Goal: Task Accomplishment & Management: Complete application form

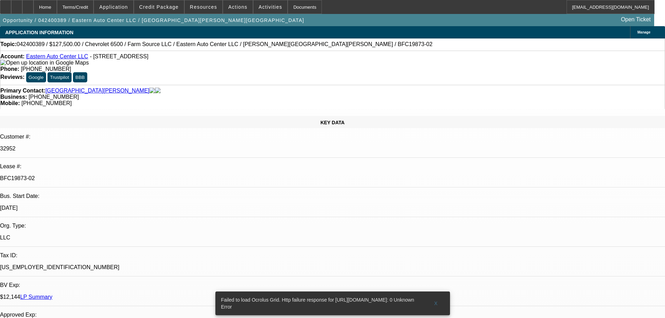
select select "0"
select select "0.1"
select select "4"
select select "0"
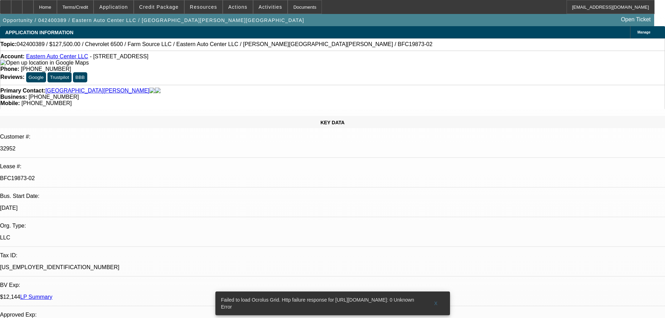
select select "0"
select select "0.1"
select select "4"
select select "0"
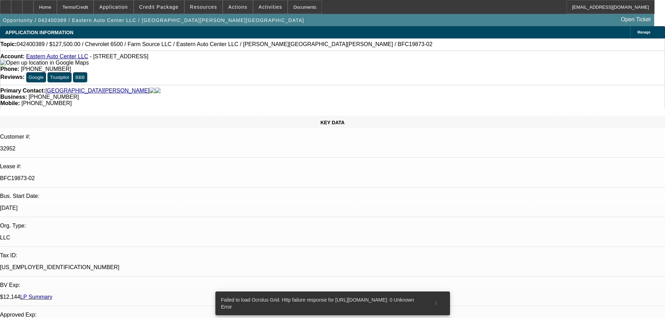
select select "0.1"
select select "4"
select select "0"
select select "0.1"
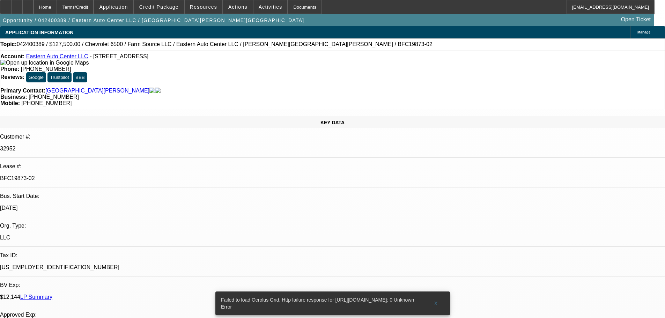
select select "4"
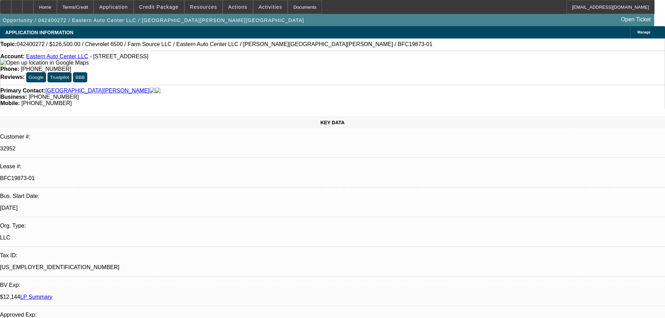
select select "0"
select select "2"
select select "0.1"
select select "4"
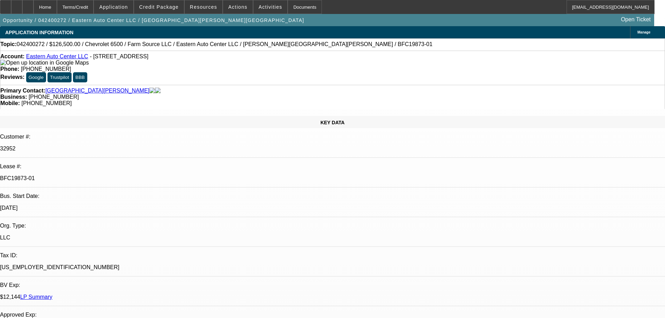
select select "0"
select select "2"
select select "0.1"
select select "4"
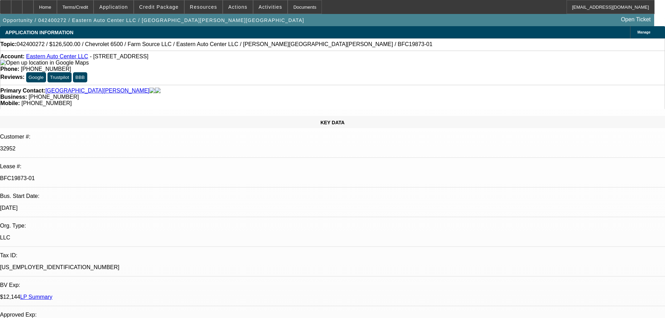
select select "0"
select select "2"
select select "0.1"
select select "4"
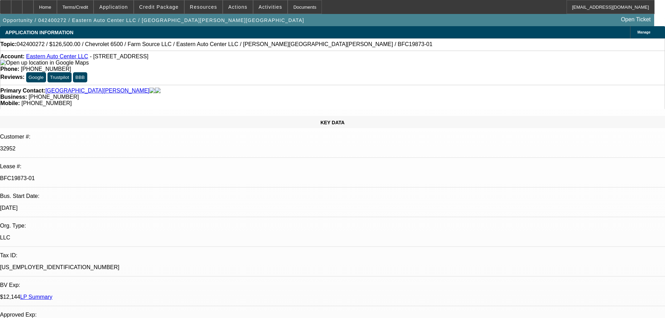
select select "0"
select select "2"
select select "0.1"
select select "4"
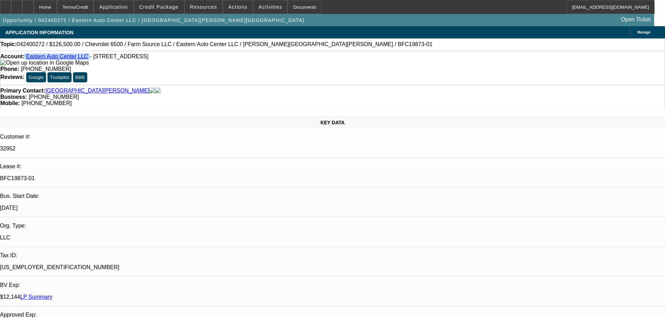
drag, startPoint x: 83, startPoint y: 59, endPoint x: 31, endPoint y: 56, distance: 52.8
click at [31, 56] on div "Account: Eastern Auto Center LLC - [STREET_ADDRESS]" at bounding box center [332, 59] width 664 height 13
copy div "Eastern Auto Center LLC"
drag, startPoint x: 114, startPoint y: 121, endPoint x: 83, endPoint y: 118, distance: 30.8
click at [83, 175] on div "BFC19873-01" at bounding box center [332, 178] width 665 height 6
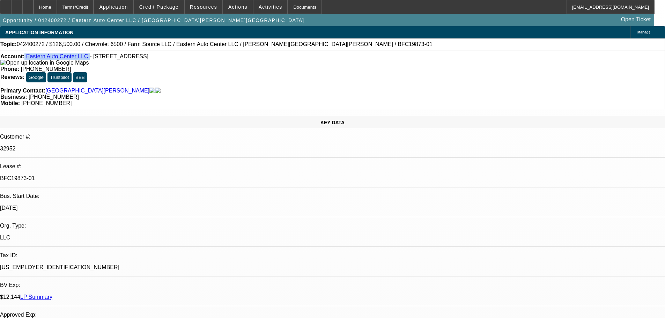
copy p "BFC19873-01"
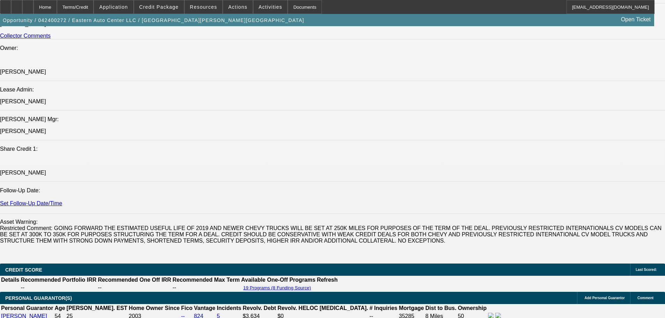
scroll to position [872, 0]
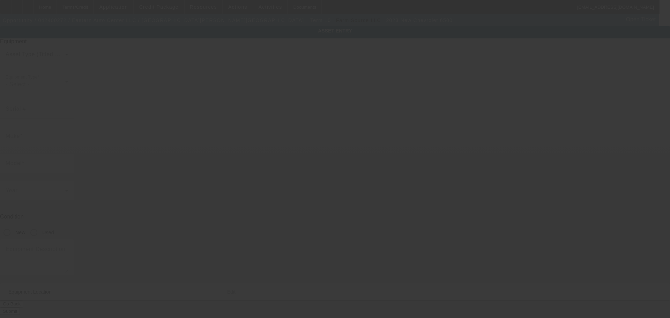
type input "[US_VEHICLE_IDENTIFICATION_NUMBER]"
type input "CHEVROLET"
type input "6500"
radio input "true"
type textarea "With:"
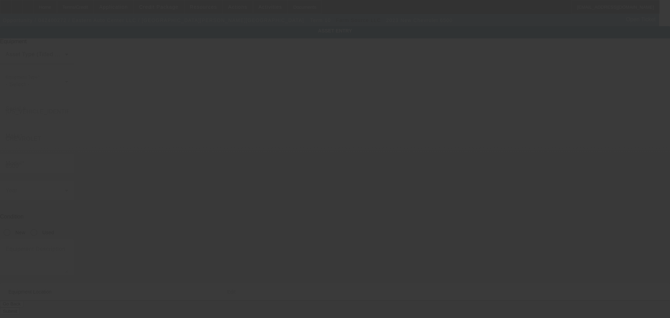
type input "[STREET_ADDRESS]"
type input "Killeen"
type input "76542"
type input "Bell"
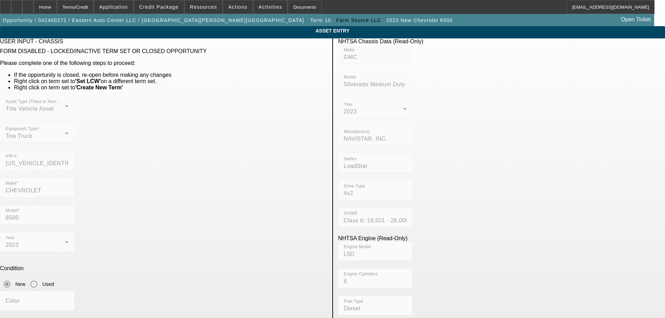
click at [74, 151] on mat-form-field "VIN # [US_VEHICLE_IDENTIFICATION_NUMBER]" at bounding box center [37, 164] width 74 height 27
click at [464, 208] on div "GVWR Class 6: 19,501 - 26,000 lb (8,845 - 11,794 kg)" at bounding box center [501, 221] width 327 height 27
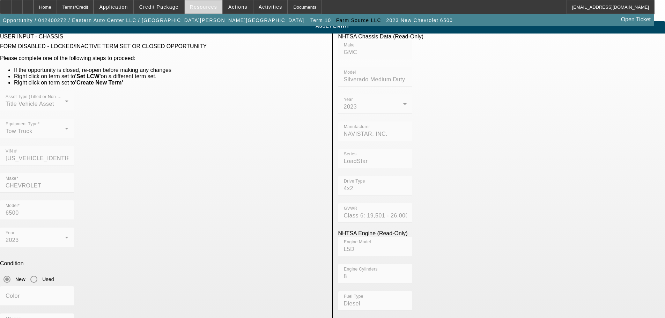
scroll to position [3, 0]
